Goal: Information Seeking & Learning: Learn about a topic

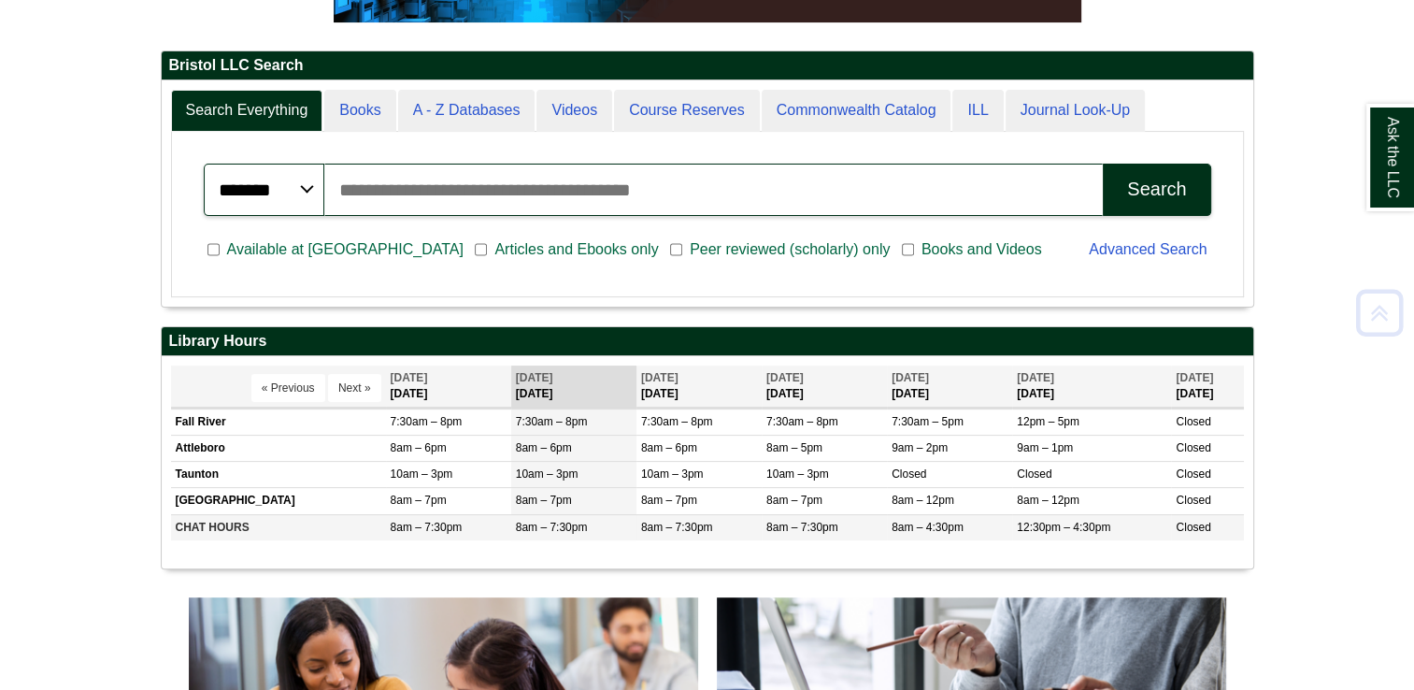
scroll to position [429, 0]
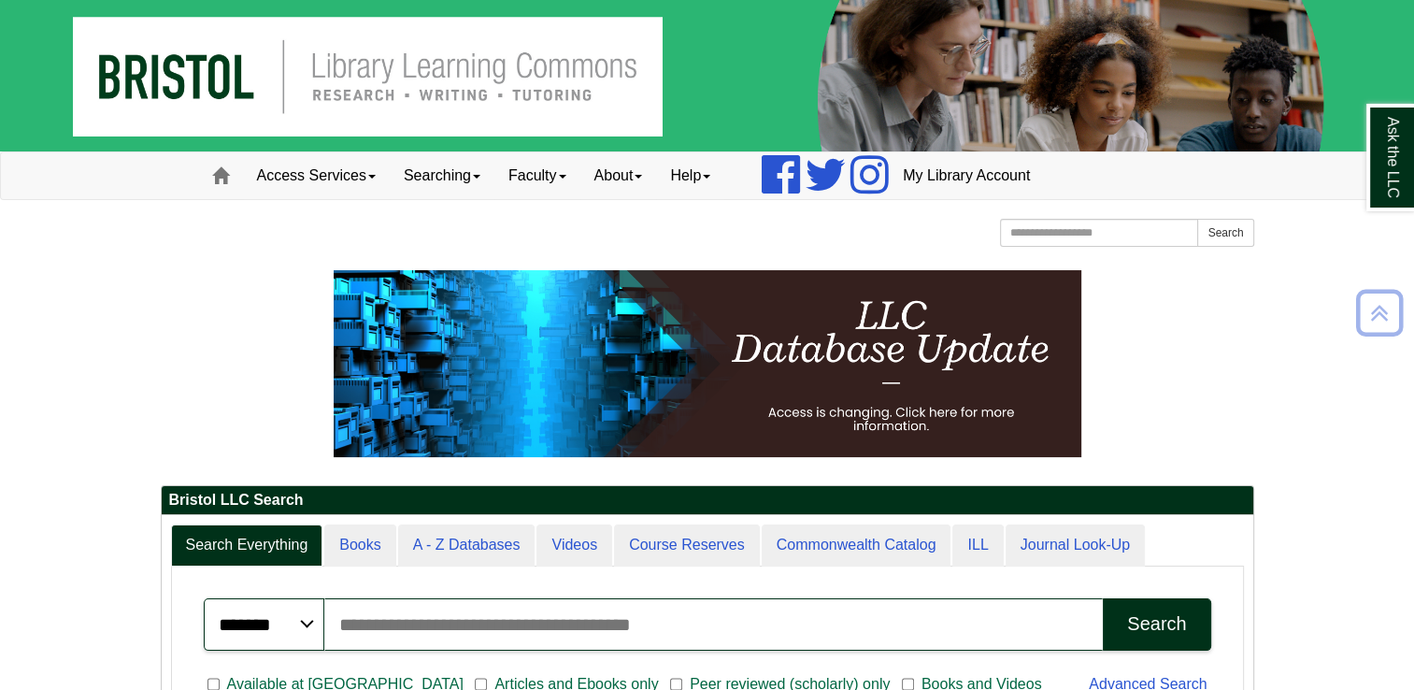
scroll to position [224, 1092]
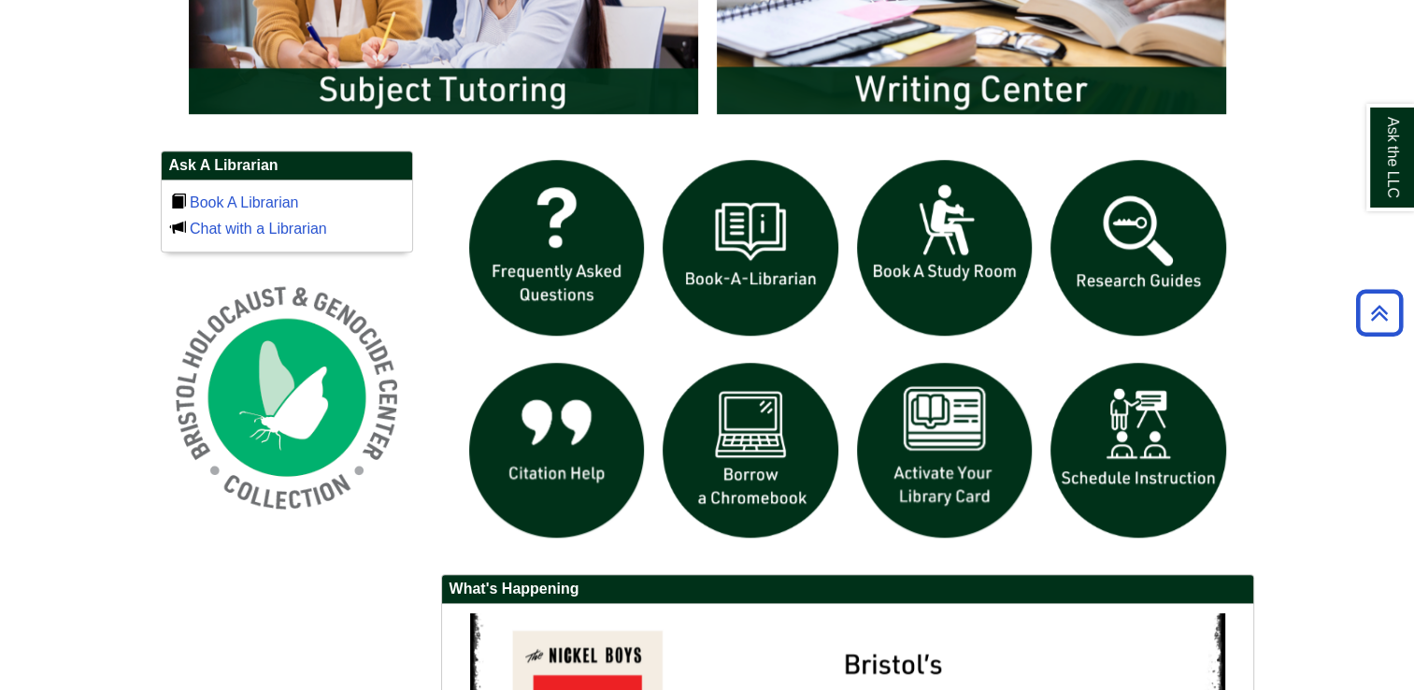
scroll to position [1184, 0]
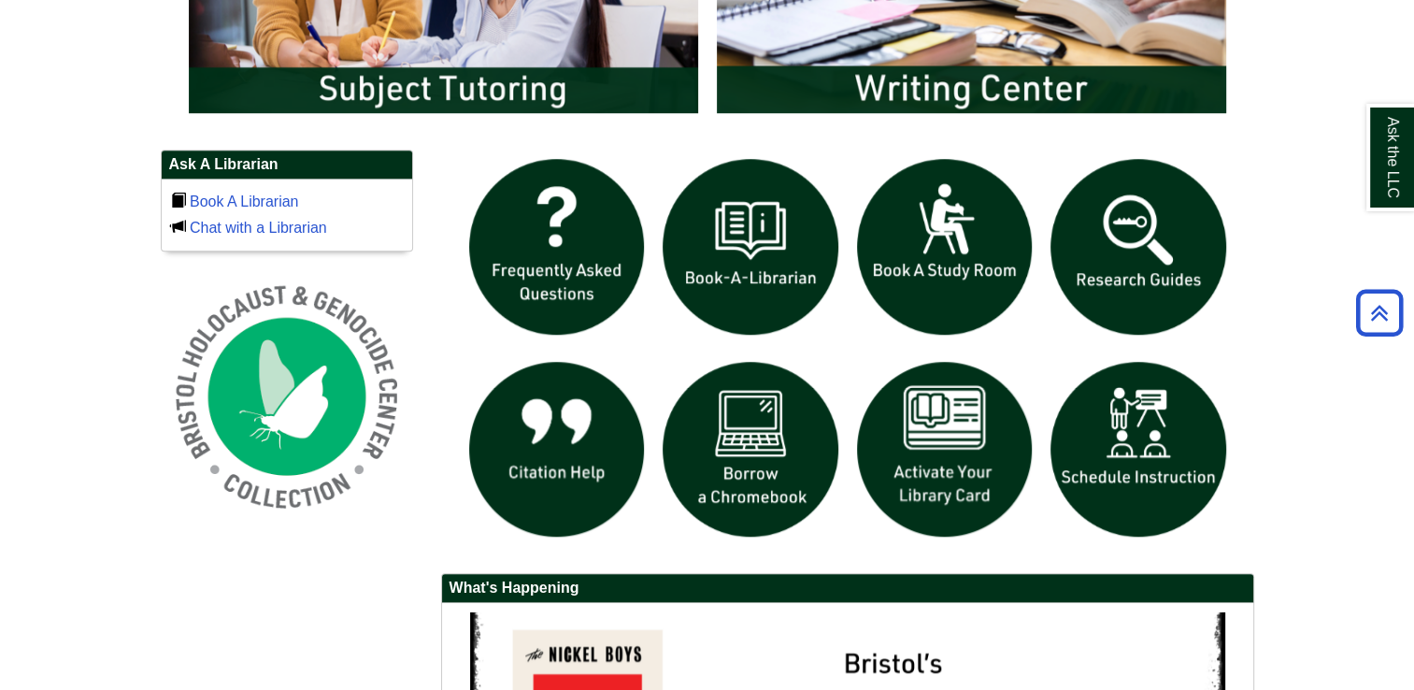
click at [345, 602] on div "Ask A Librarian Book A Librarian Chat with a Librarian" at bounding box center [708, 629] width 1122 height 958
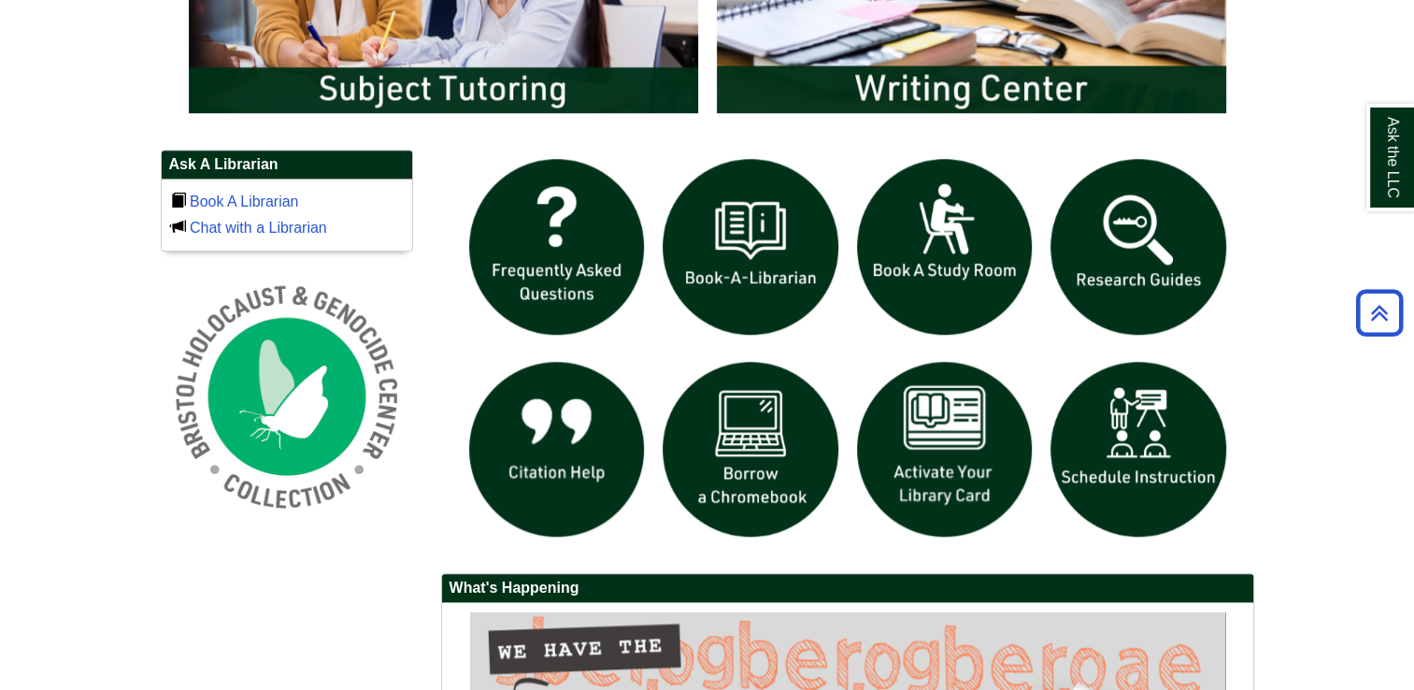
click at [376, 621] on div "Ask A Librarian Book A Librarian Chat with a Librarian" at bounding box center [708, 629] width 1122 height 958
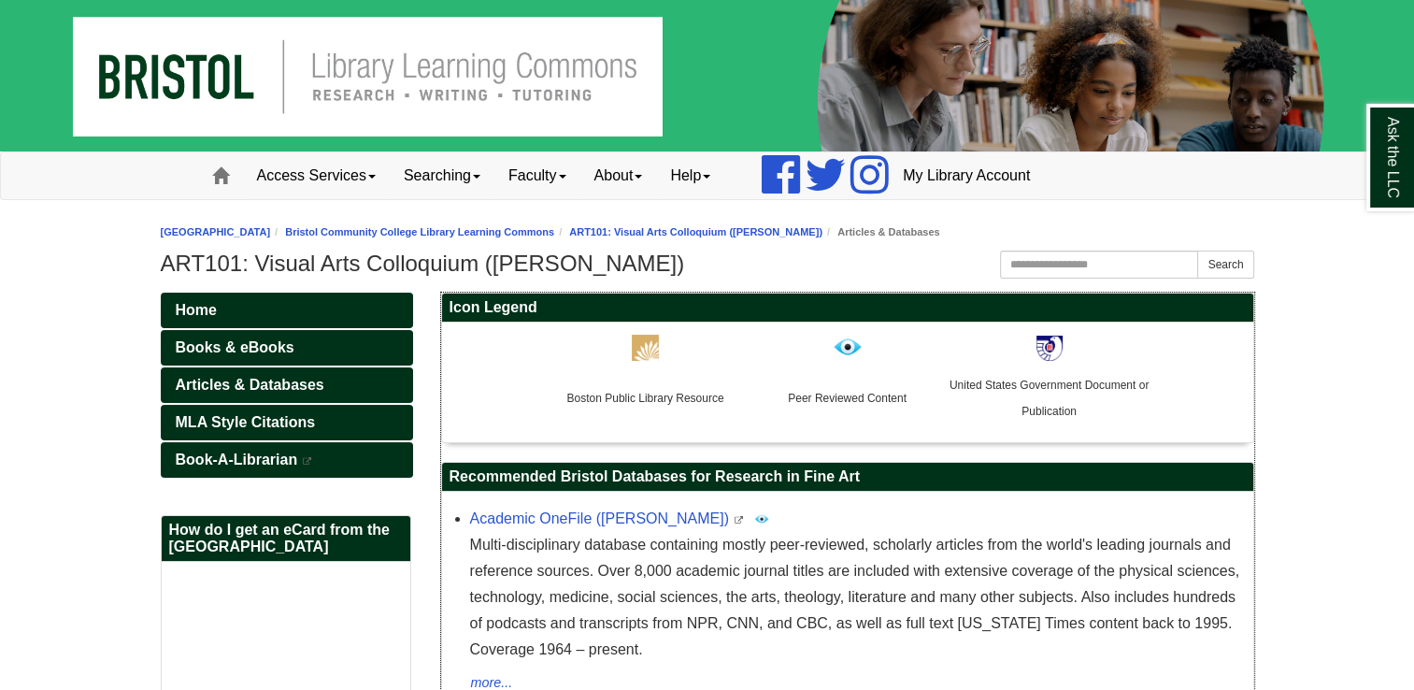
click at [998, 615] on p "Multi-disciplinary database containing mostly peer-reviewed, scholarly articles…" at bounding box center [857, 597] width 774 height 131
click at [655, 354] on img at bounding box center [645, 348] width 27 height 26
click at [651, 347] on img at bounding box center [645, 348] width 27 height 26
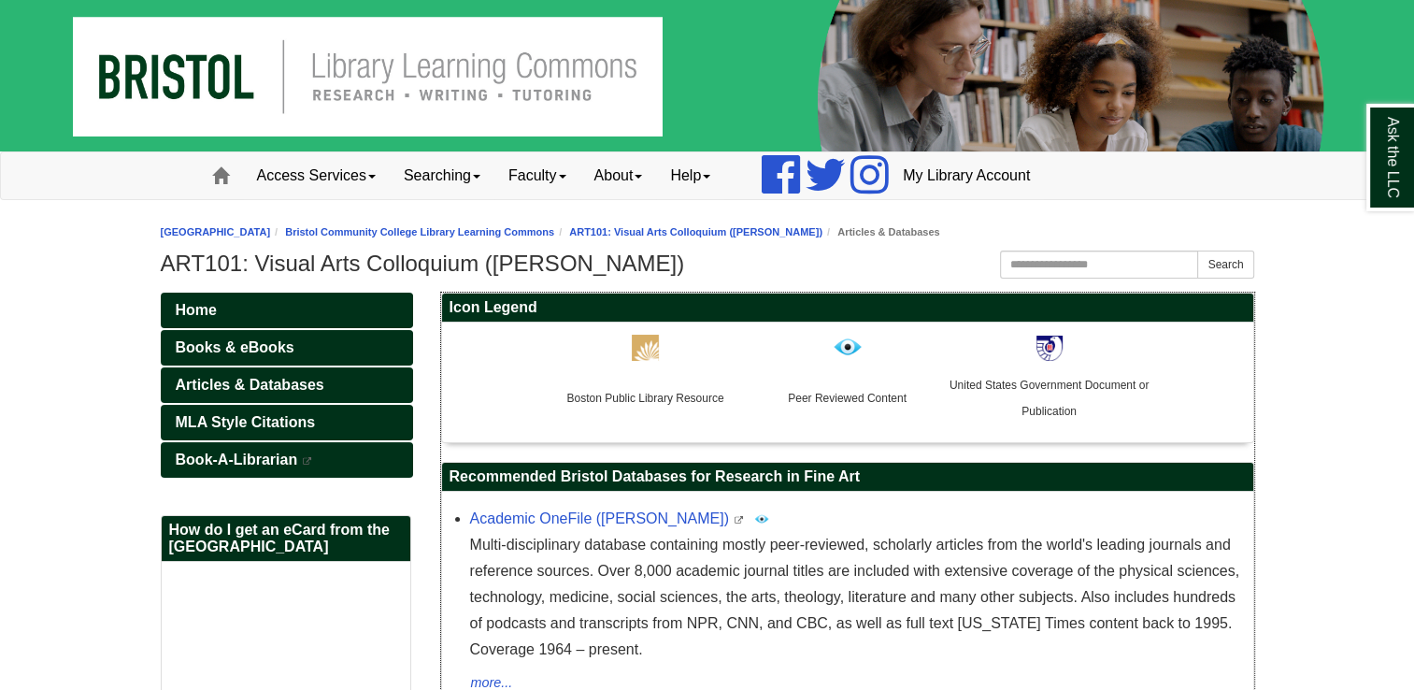
click at [651, 347] on img at bounding box center [645, 348] width 27 height 26
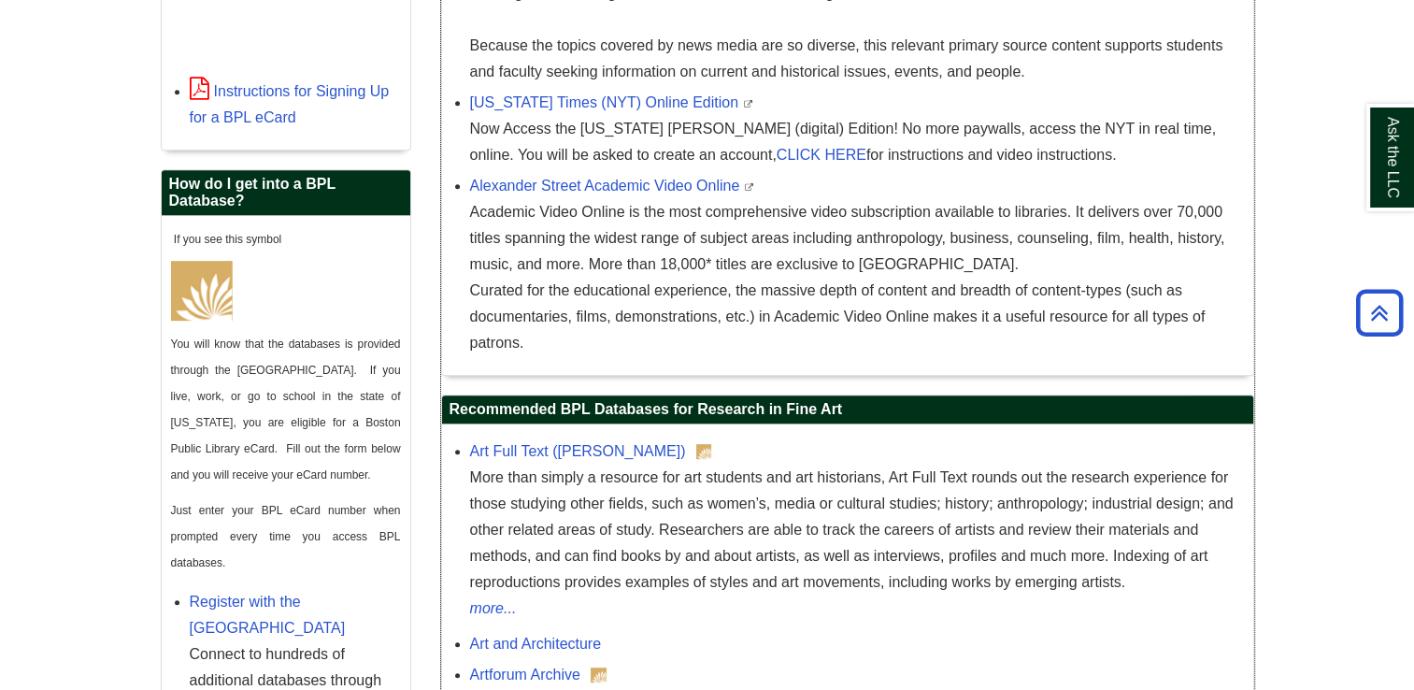
scroll to position [820, 0]
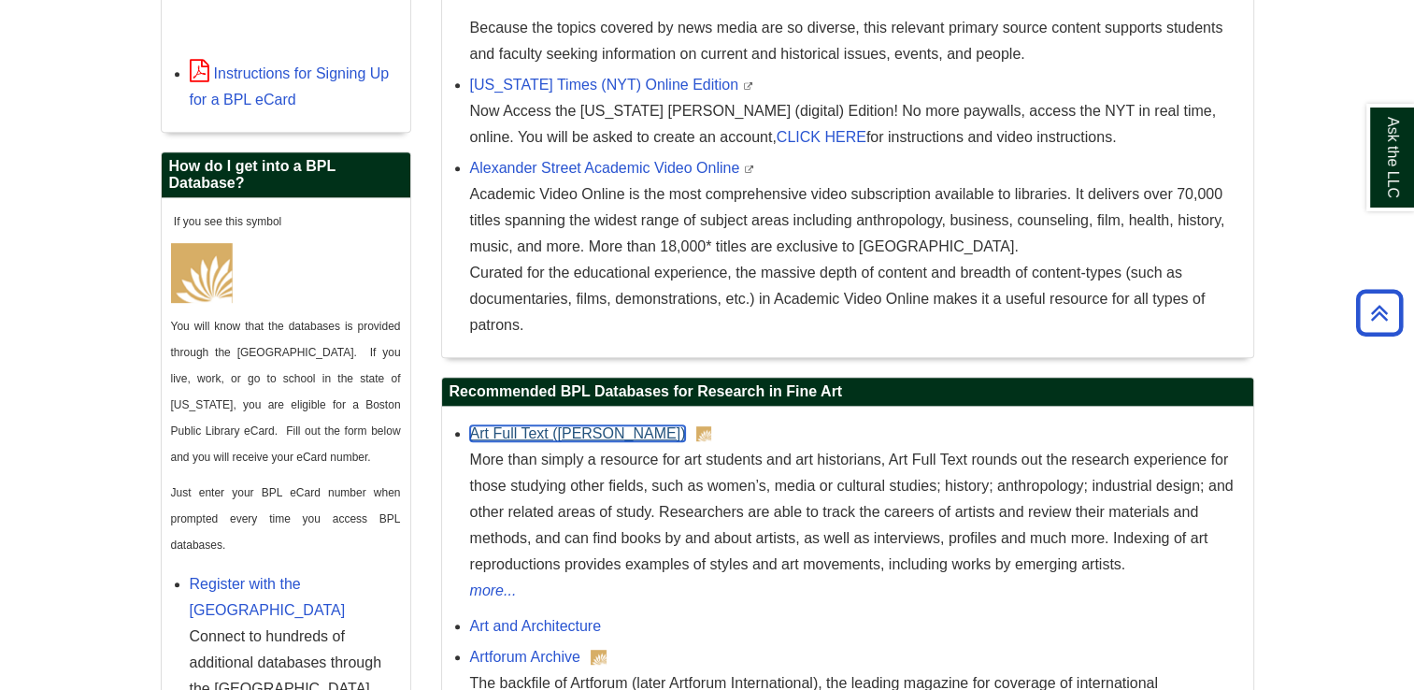
drag, startPoint x: 587, startPoint y: 430, endPoint x: 527, endPoint y: 436, distance: 60.1
click at [527, 436] on link "Art Full Text ([PERSON_NAME])" at bounding box center [578, 433] width 216 height 16
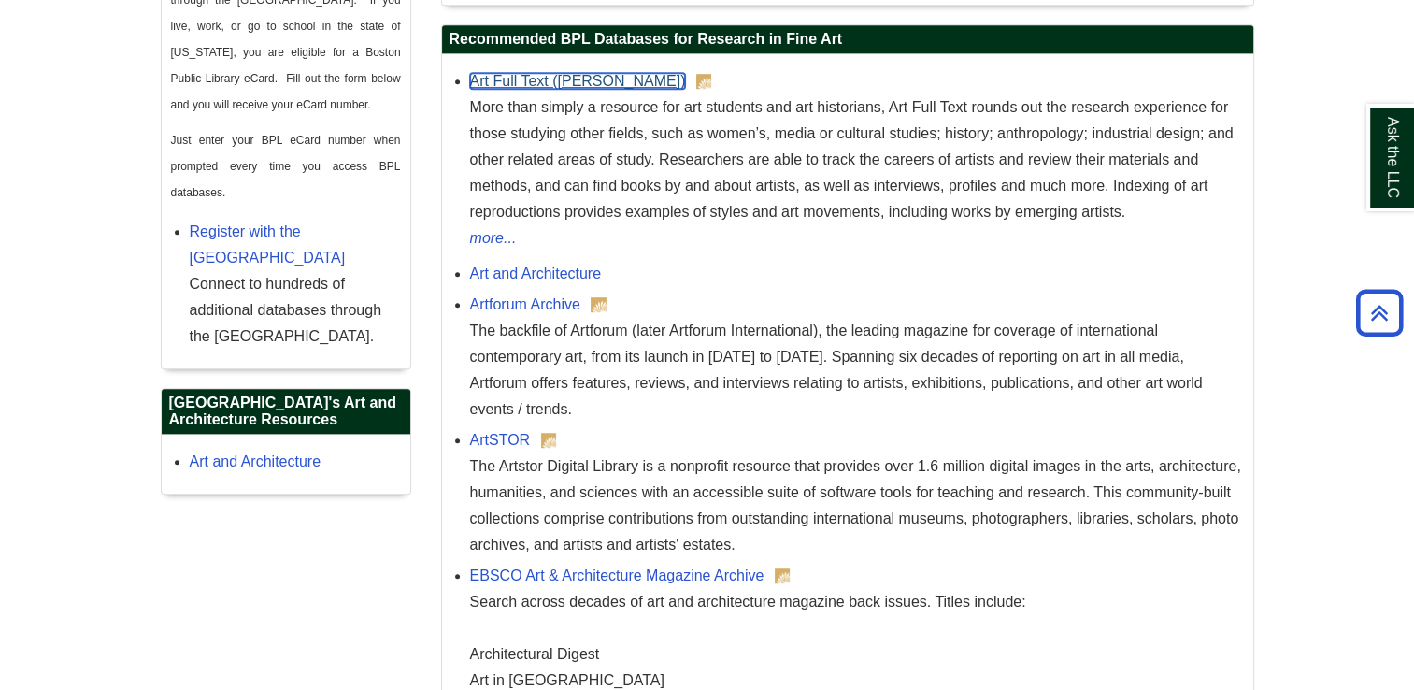
scroll to position [1173, 0]
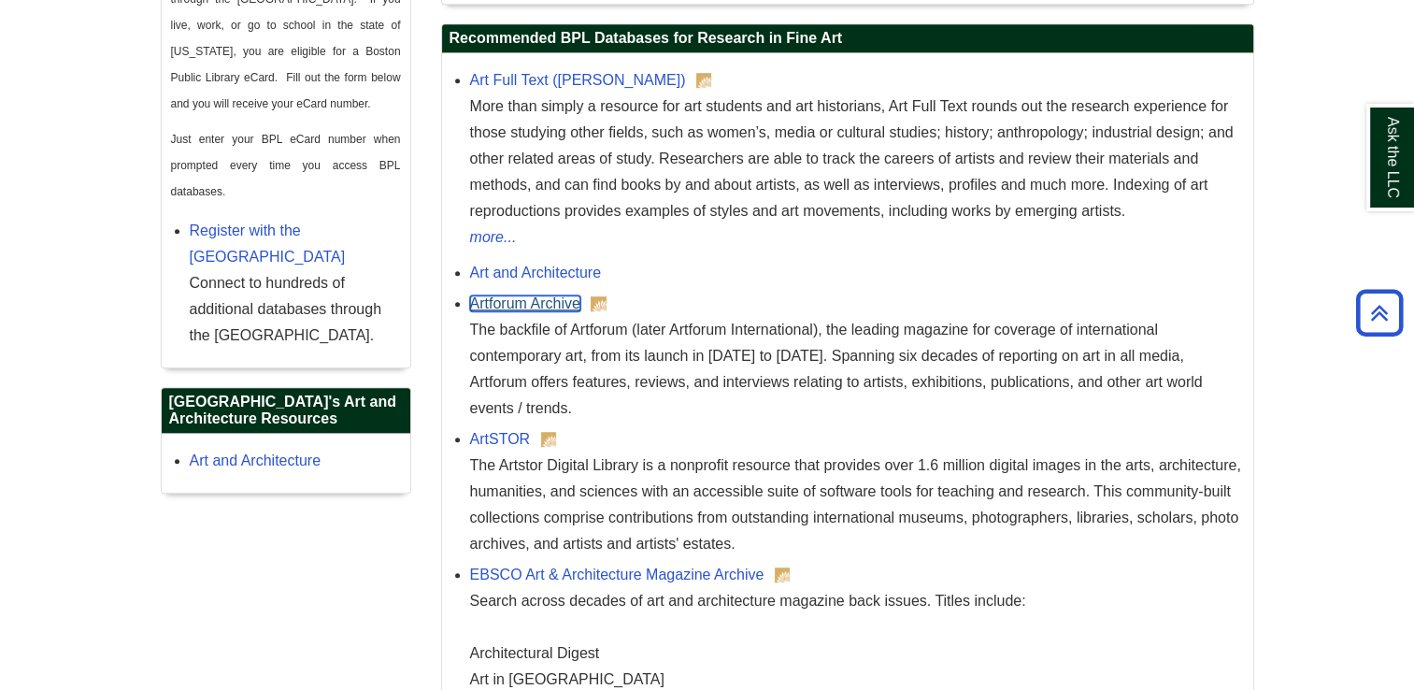
click at [481, 302] on link "Artforum Archive" at bounding box center [525, 303] width 110 height 16
click at [512, 431] on link "ArtSTOR" at bounding box center [500, 439] width 61 height 16
click at [356, 628] on div "Home Books & eBooks Articles & Databases MLA Style Citations Book-A-Librarian T…" at bounding box center [708, 133] width 1122 height 2028
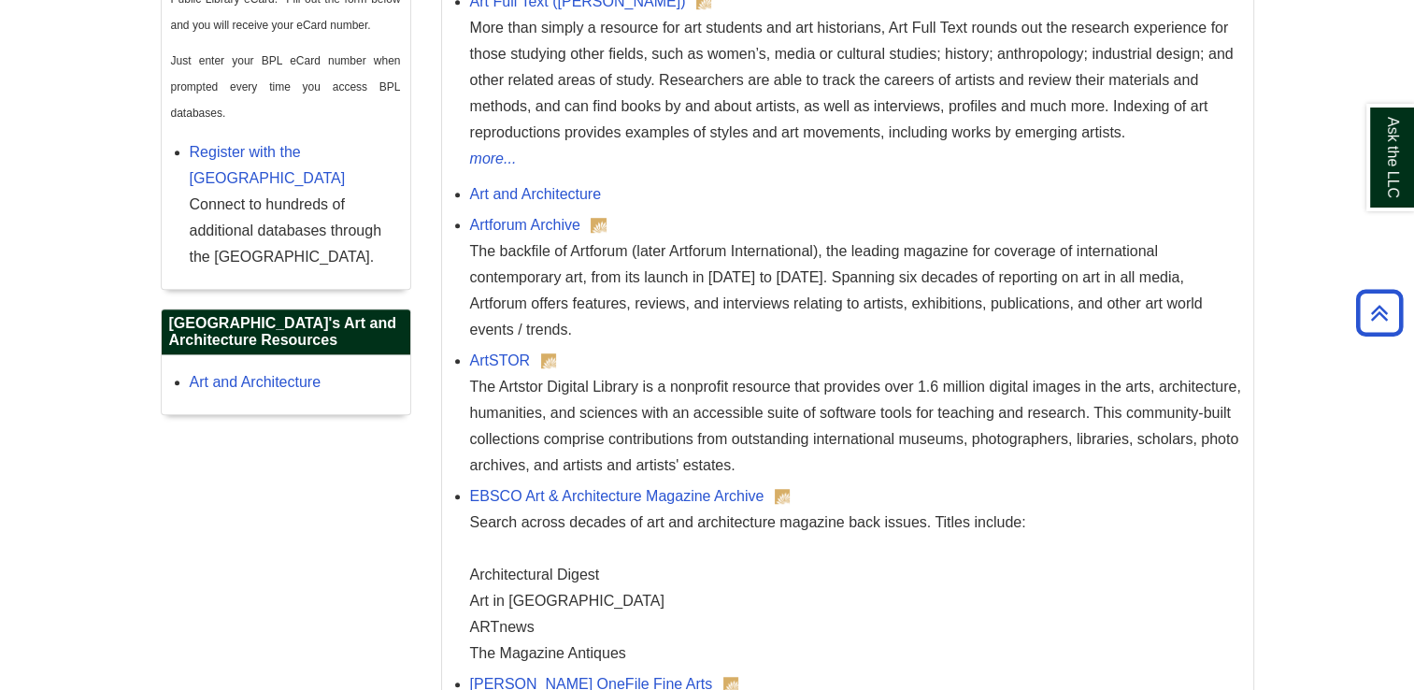
scroll to position [1270, 0]
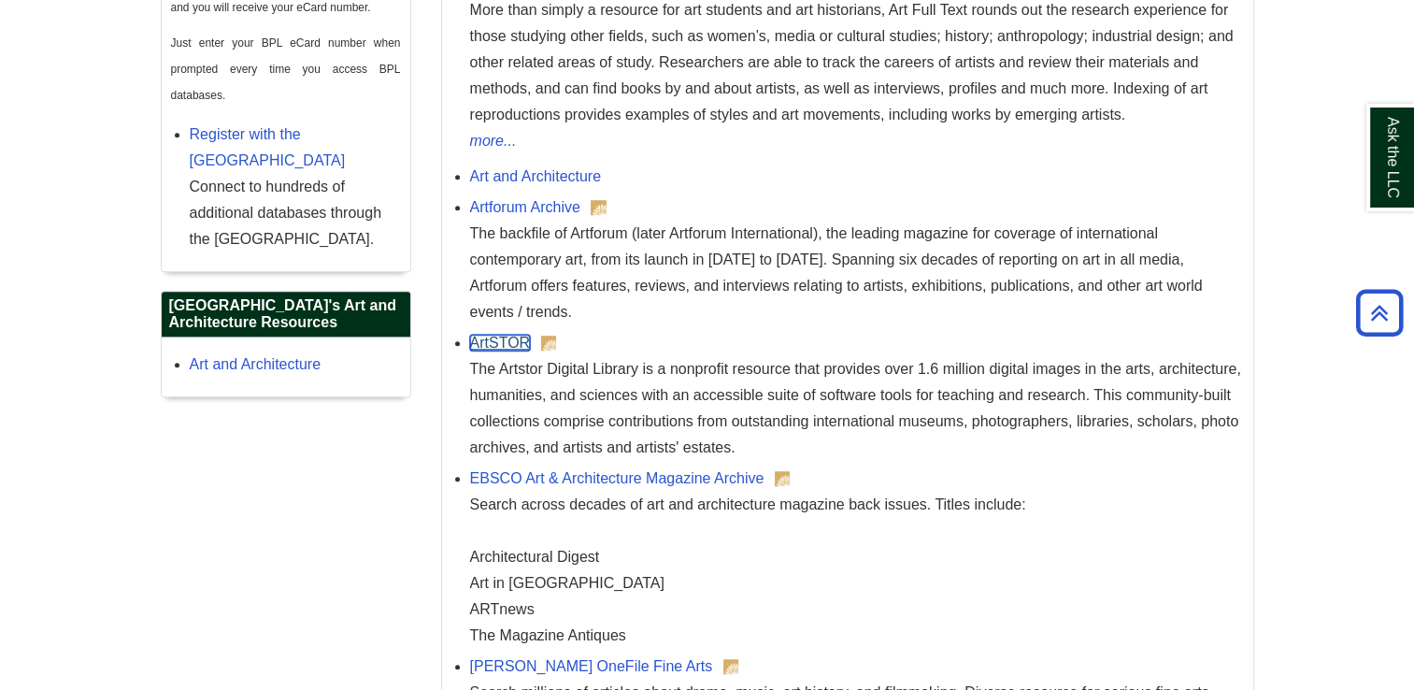
click at [524, 348] on link "ArtSTOR" at bounding box center [500, 343] width 61 height 16
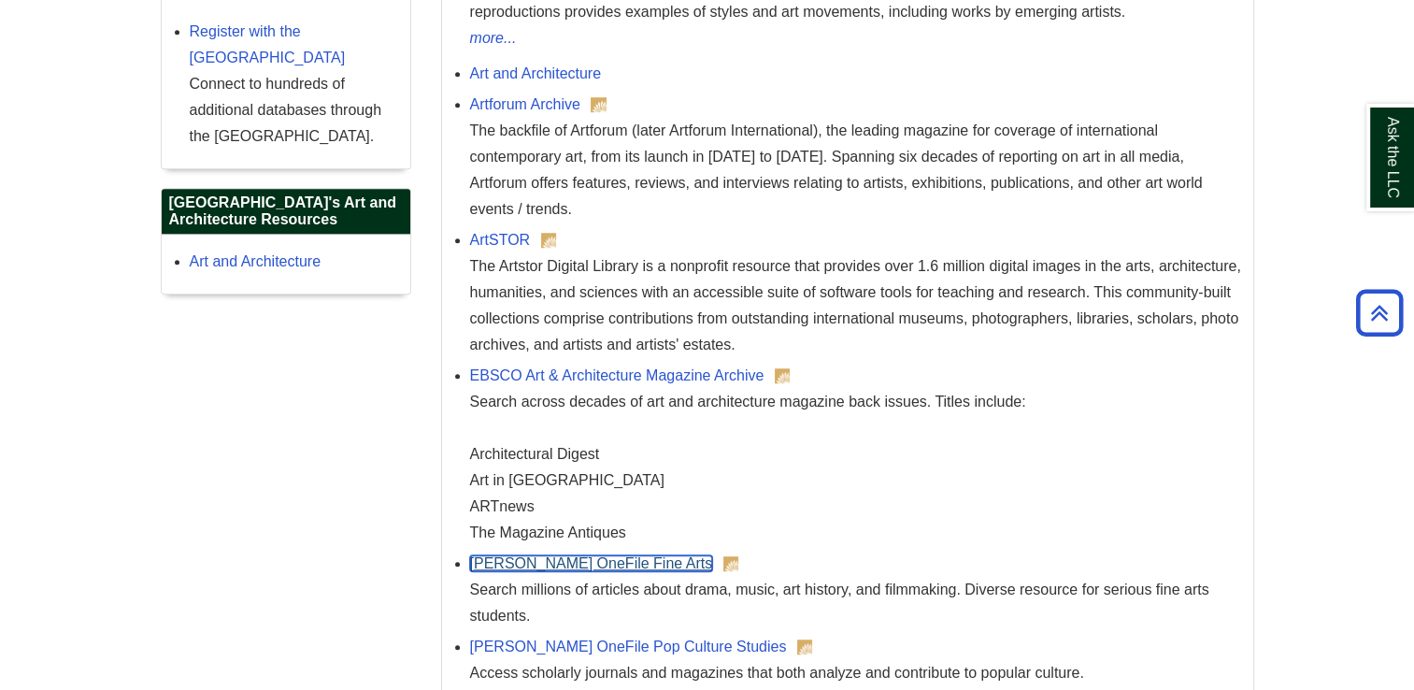
click at [535, 567] on link "Gale OneFile Fine Arts" at bounding box center [591, 563] width 243 height 16
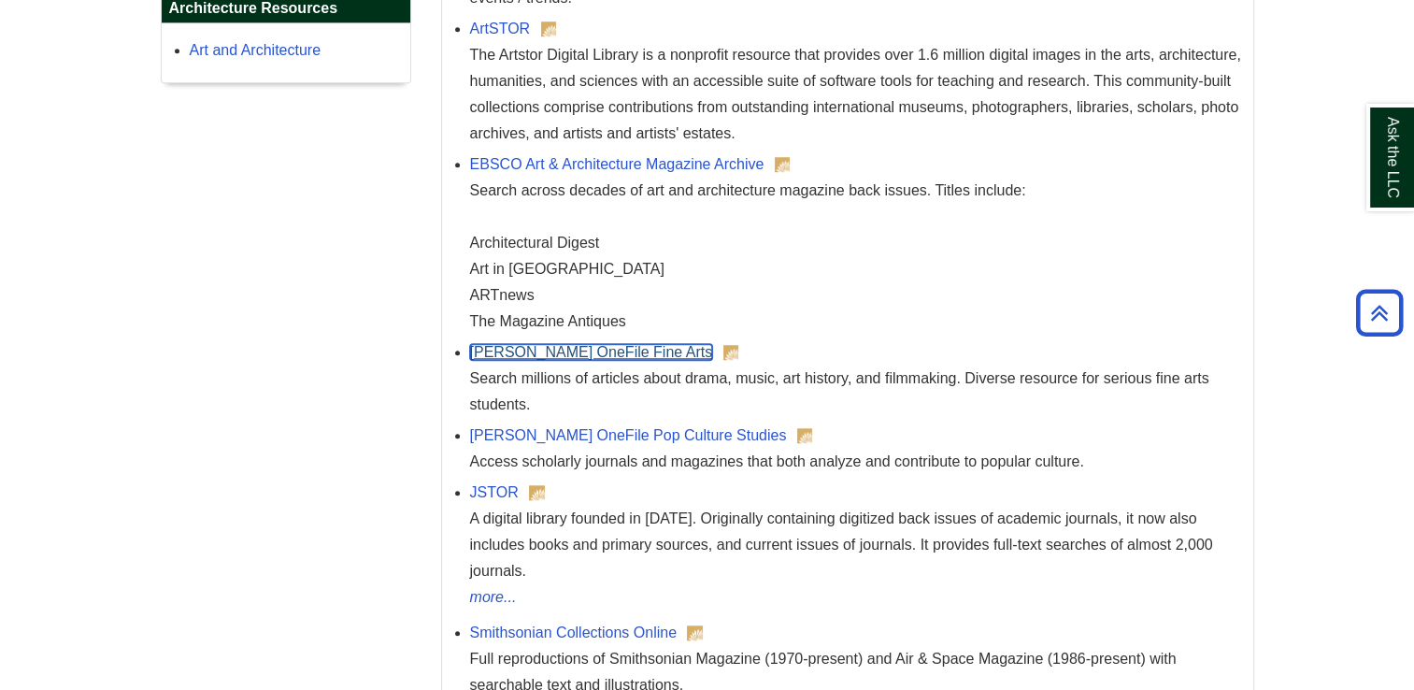
scroll to position [1584, 0]
click at [499, 495] on link "JSTOR" at bounding box center [494, 492] width 49 height 16
